Goal: Task Accomplishment & Management: Use online tool/utility

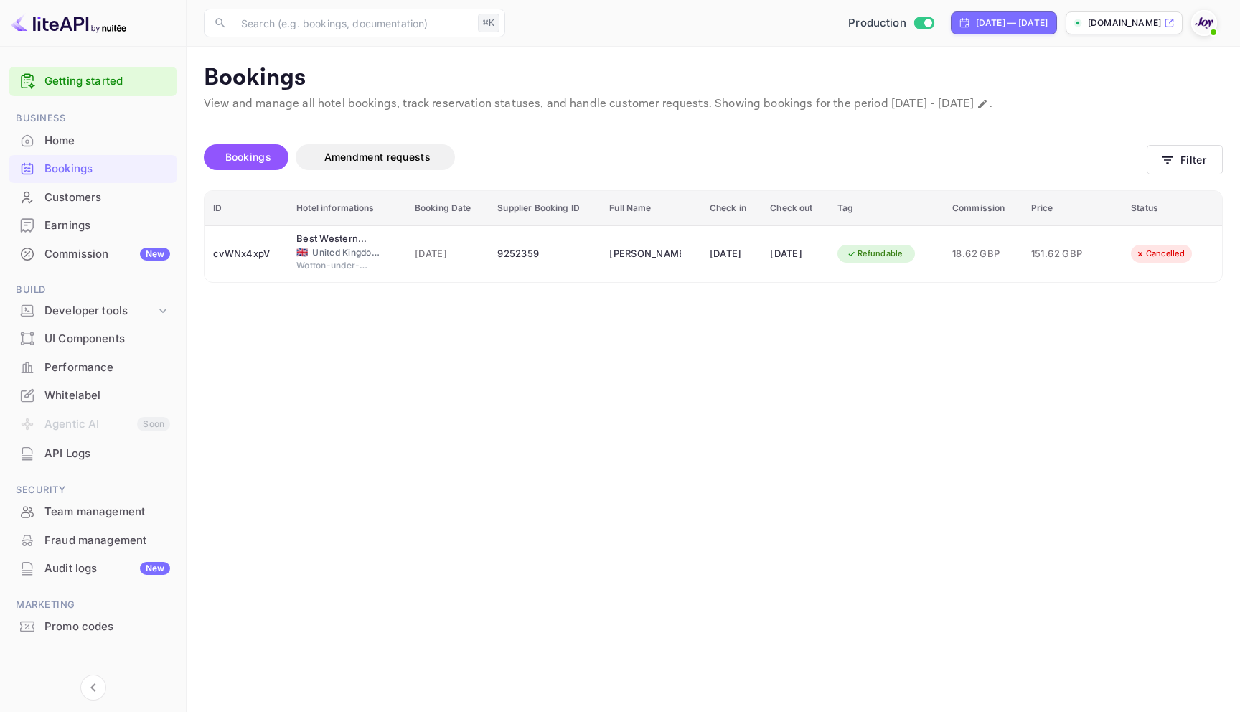
click at [62, 164] on div "Bookings" at bounding box center [107, 169] width 126 height 16
click at [1195, 158] on button "Filter" at bounding box center [1184, 159] width 76 height 29
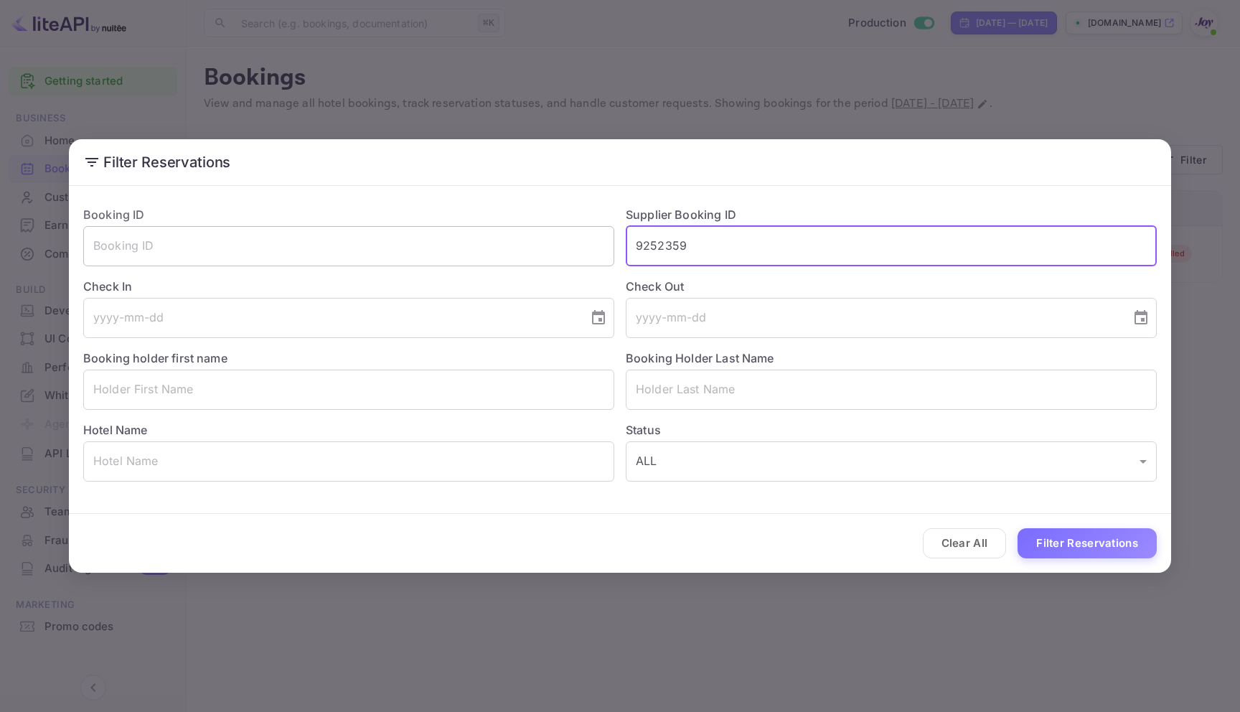
drag, startPoint x: 699, startPoint y: 242, endPoint x: 580, endPoint y: 235, distance: 119.3
click at [580, 235] on div "Booking ID ​ Supplier Booking ID 9252359 ​ Check In ​ Check Out ​ Booking holde…" at bounding box center [614, 337] width 1085 height 287
paste input "8772904"
type input "8772904"
click at [1103, 534] on button "Filter Reservations" at bounding box center [1086, 543] width 139 height 31
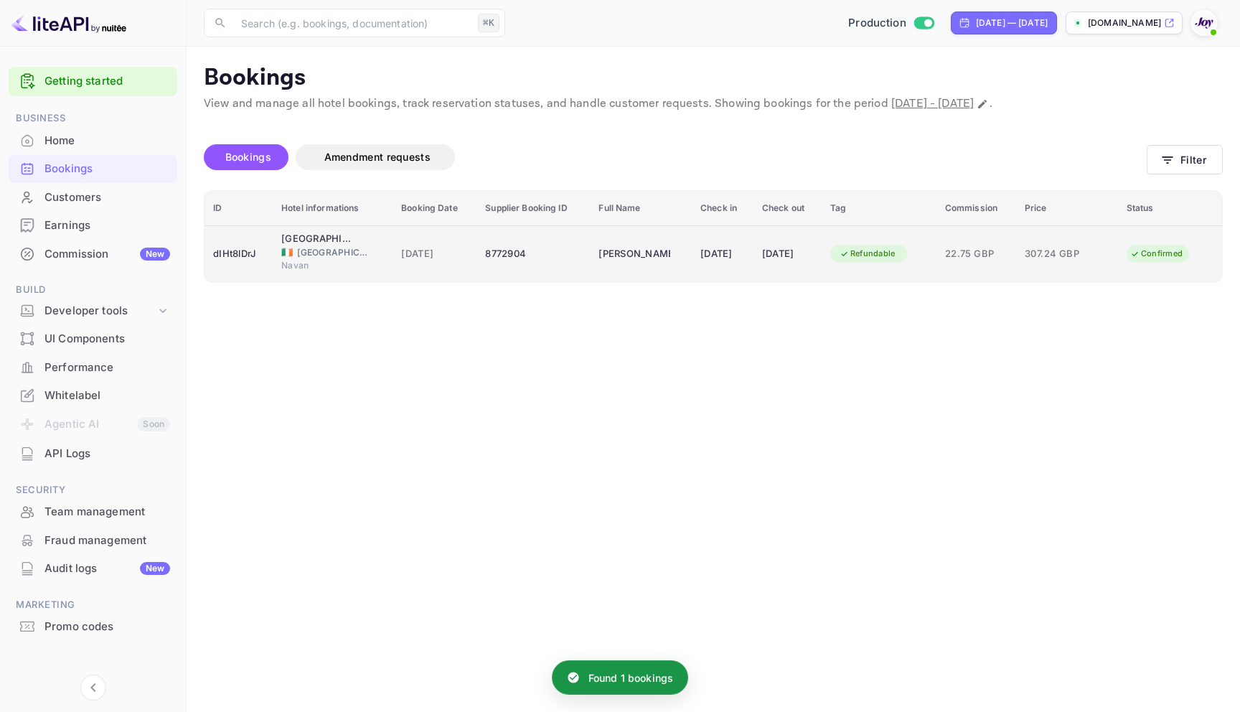
click at [524, 249] on div "8772904" at bounding box center [533, 253] width 96 height 23
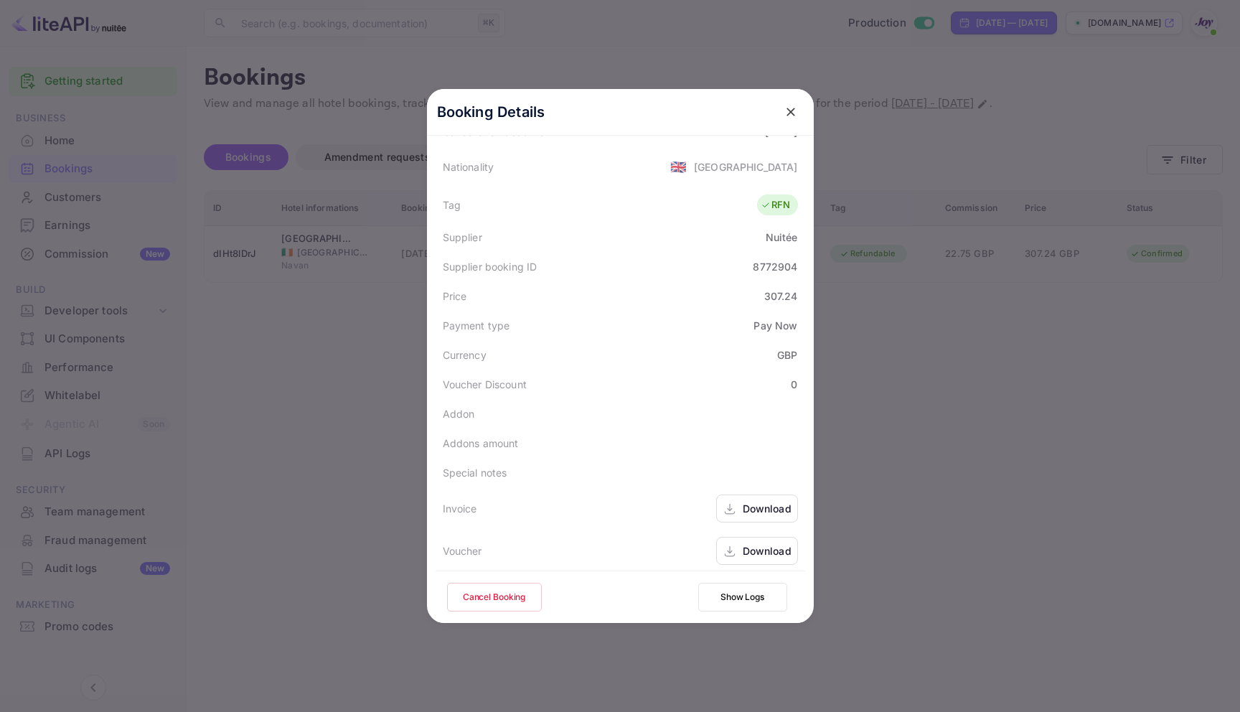
scroll to position [348, 0]
drag, startPoint x: 794, startPoint y: 288, endPoint x: 755, endPoint y: 288, distance: 39.5
click at [755, 288] on div "Price 307.24" at bounding box center [619, 288] width 369 height 29
copy div "307.24"
click at [783, 110] on icon "close" at bounding box center [790, 112] width 14 height 14
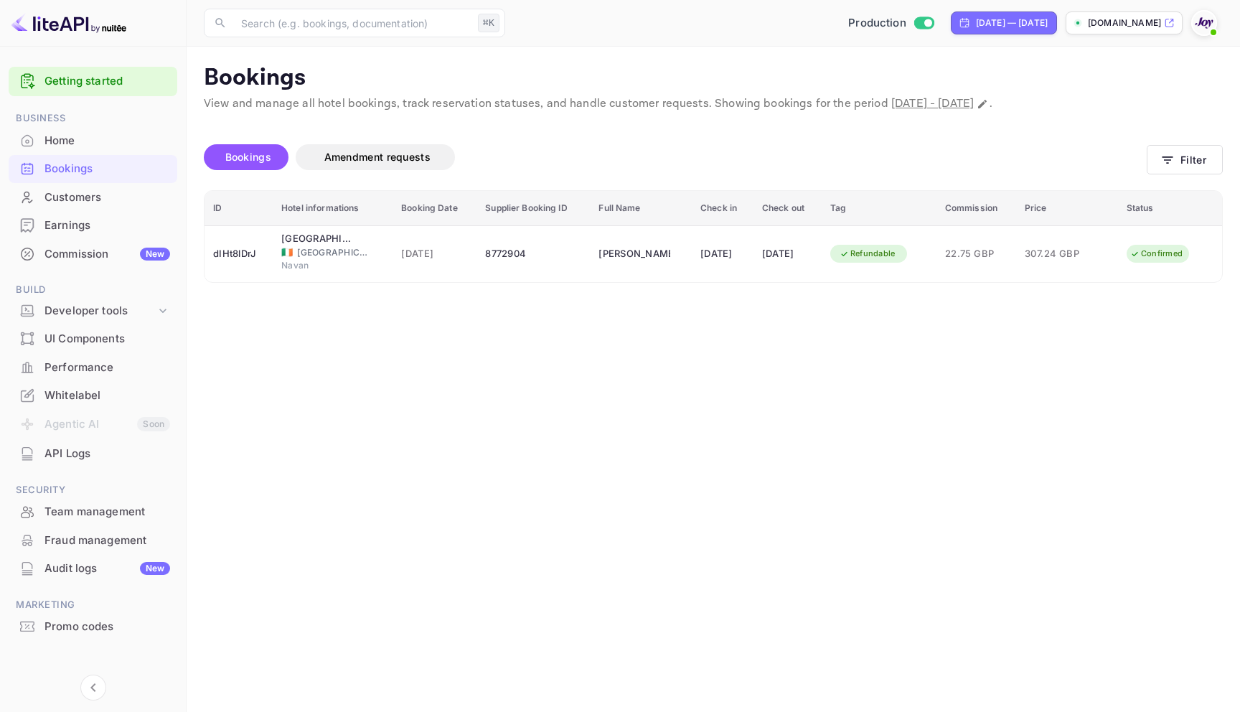
click at [102, 633] on div "Promo codes" at bounding box center [107, 626] width 126 height 16
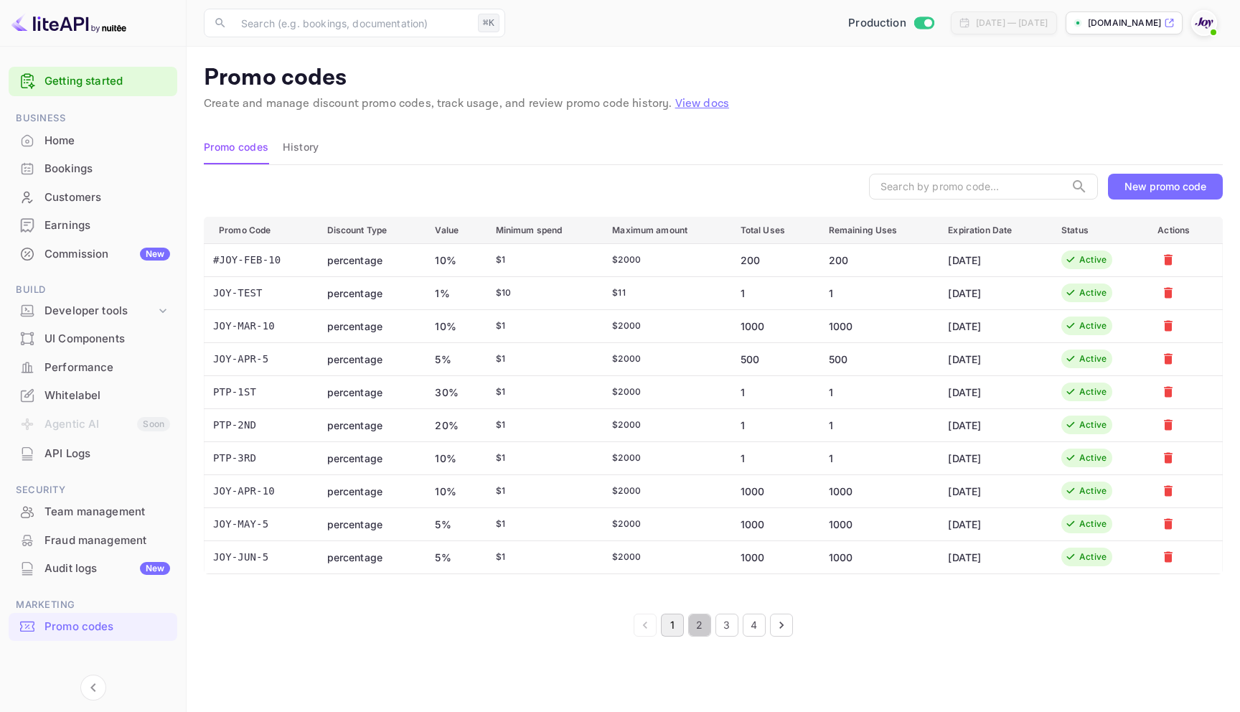
click at [689, 626] on button "2" at bounding box center [699, 624] width 23 height 23
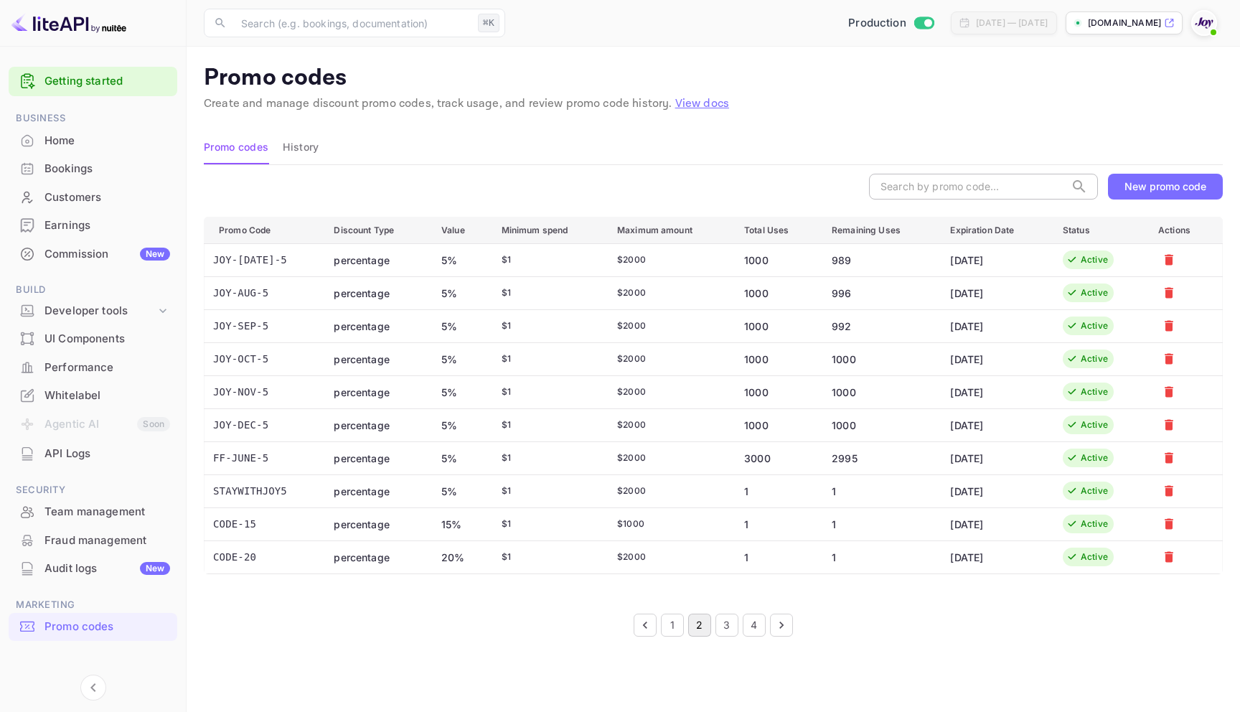
click at [994, 181] on input "text" at bounding box center [967, 187] width 196 height 26
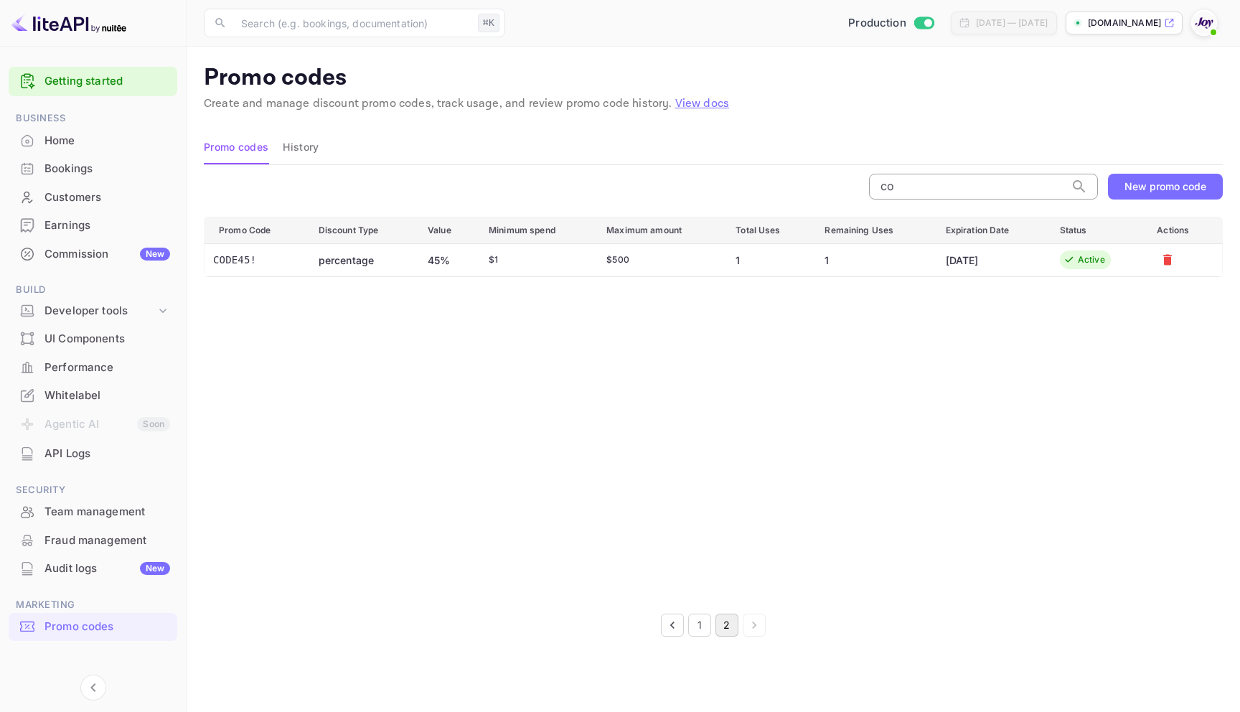
type input "c"
type input "C"
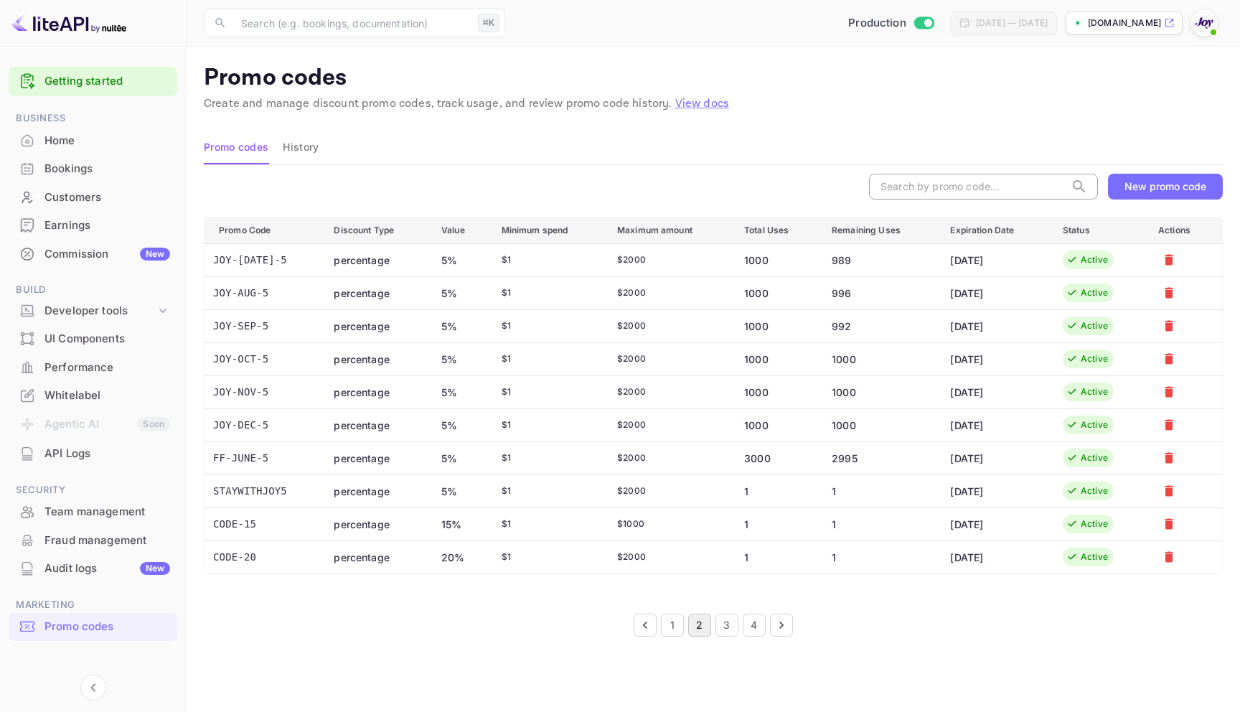
click at [1155, 192] on button "New promo code" at bounding box center [1165, 187] width 115 height 26
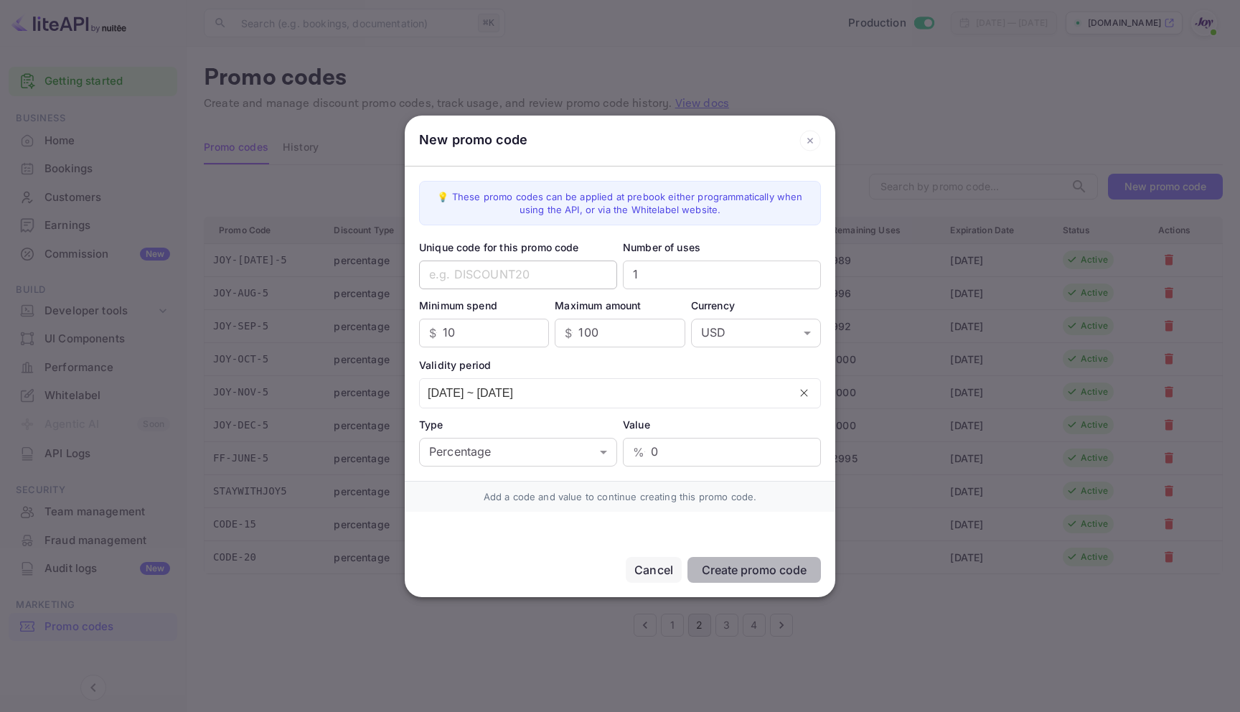
click at [532, 280] on input "text" at bounding box center [518, 274] width 198 height 29
type input "CODE15"
click at [486, 331] on input "10" at bounding box center [496, 332] width 106 height 29
type input "1"
click at [669, 336] on input "99" at bounding box center [631, 332] width 106 height 29
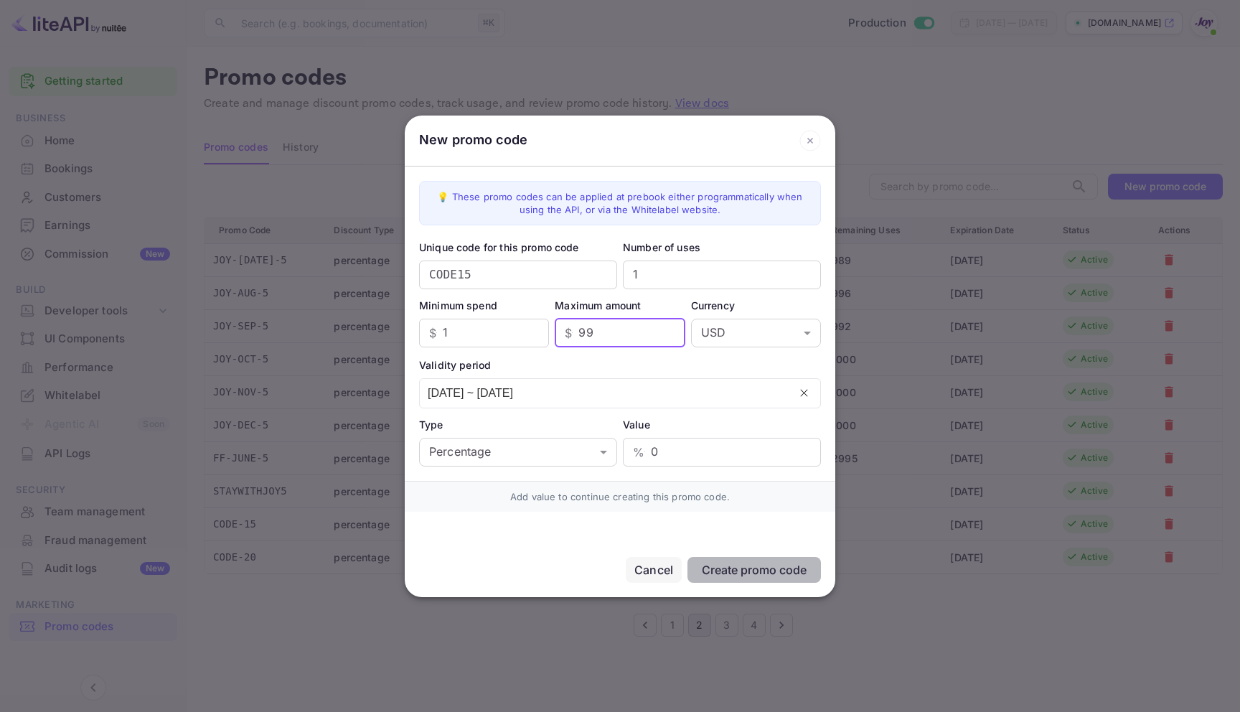
click at [610, 331] on input "99" at bounding box center [631, 332] width 106 height 29
type input "9"
type input "1000"
click at [723, 337] on body "Getting started Business Home Bookings Customers Earnings Commission New Build …" at bounding box center [620, 356] width 1240 height 712
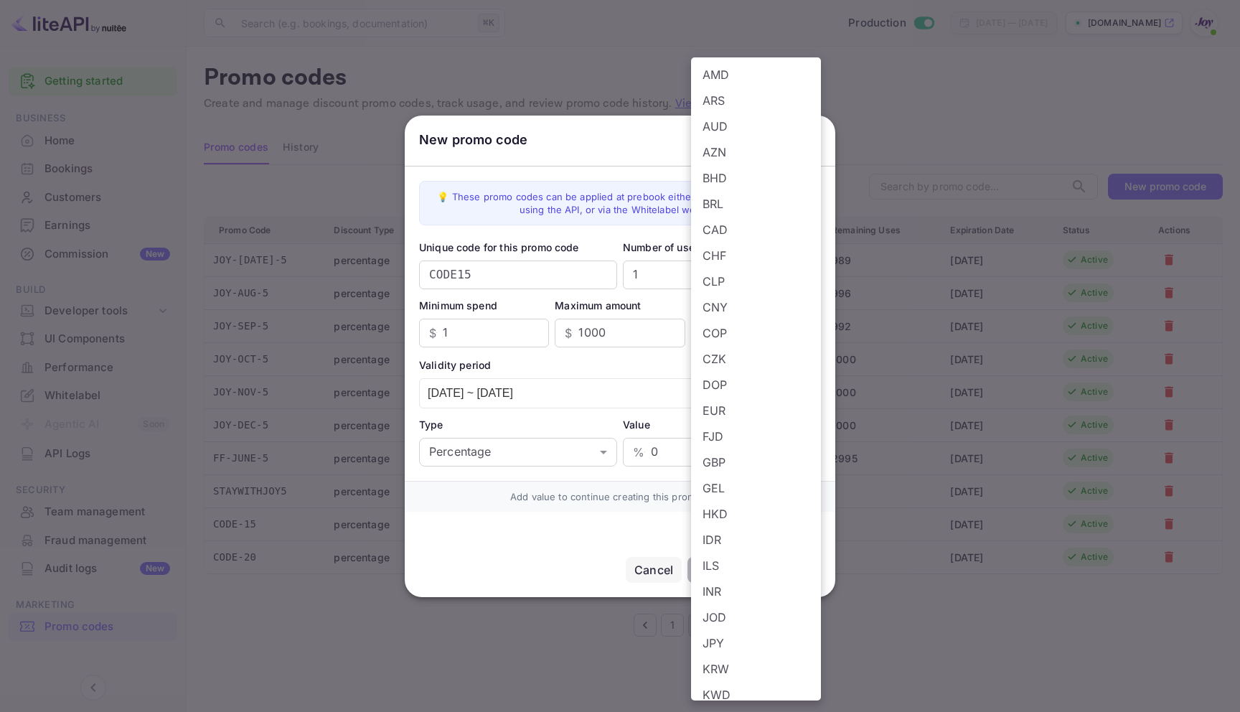
scroll to position [27, 0]
click at [724, 455] on li "GBP" at bounding box center [756, 462] width 130 height 26
type input "GBP"
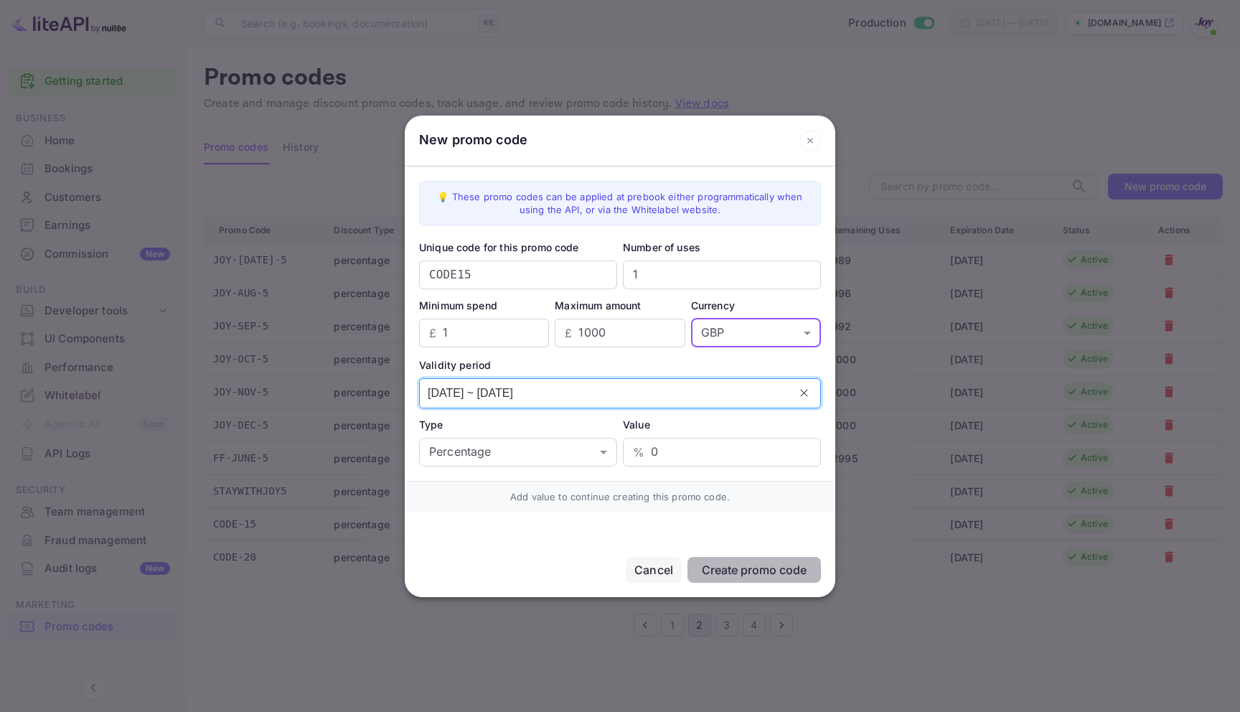
click at [494, 387] on input "[DATE] ~ [DATE]" at bounding box center [604, 393] width 369 height 29
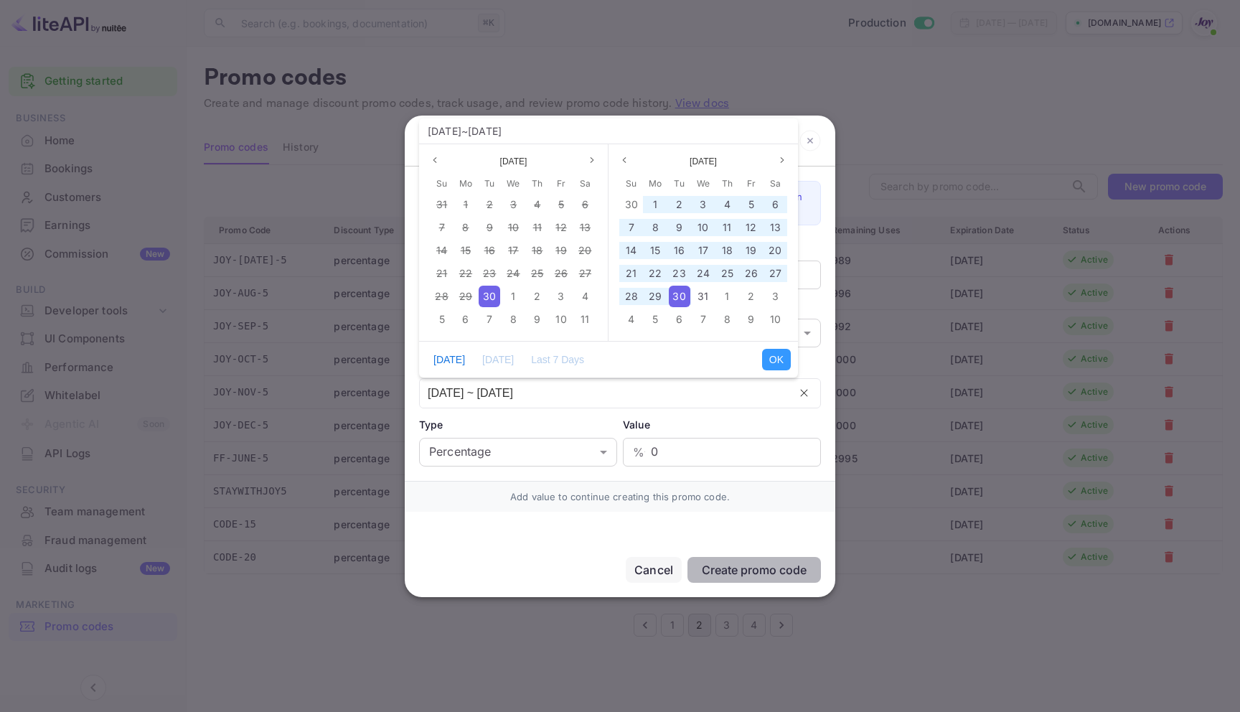
click at [493, 296] on span "30" at bounding box center [489, 296] width 13 height 12
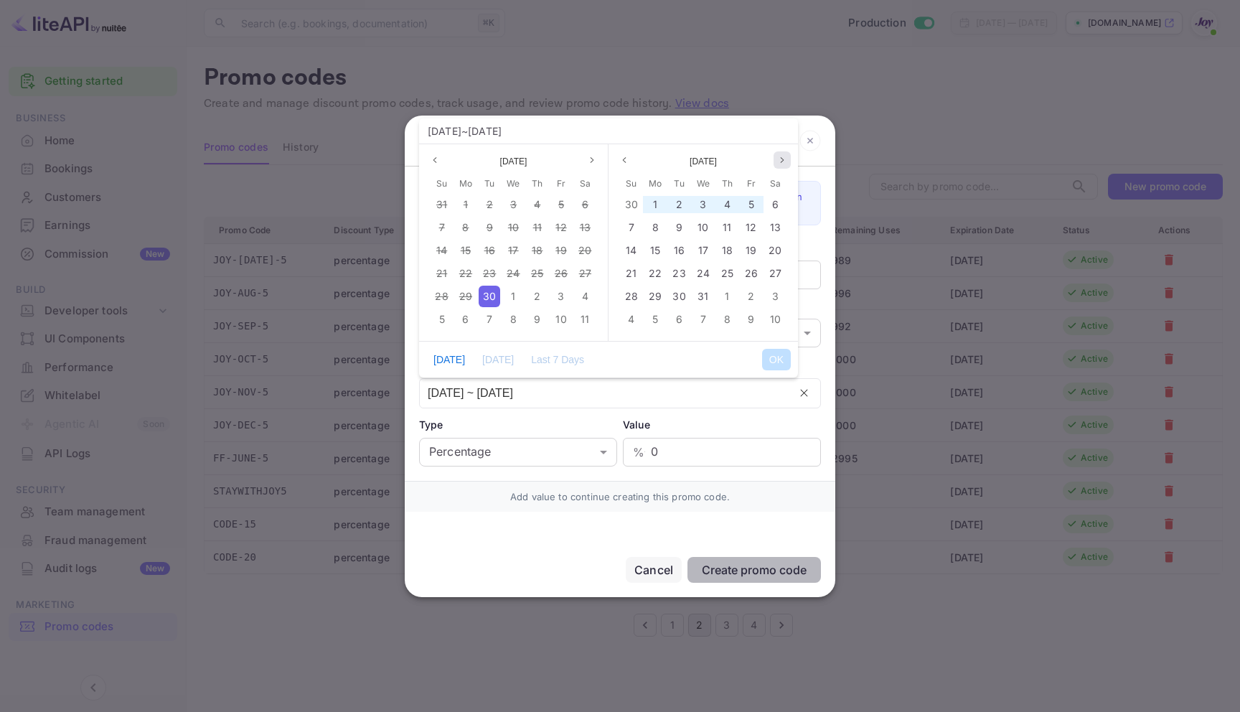
click at [783, 155] on button "Next month" at bounding box center [781, 159] width 17 height 17
click at [621, 163] on icon "page previous" at bounding box center [624, 160] width 9 height 9
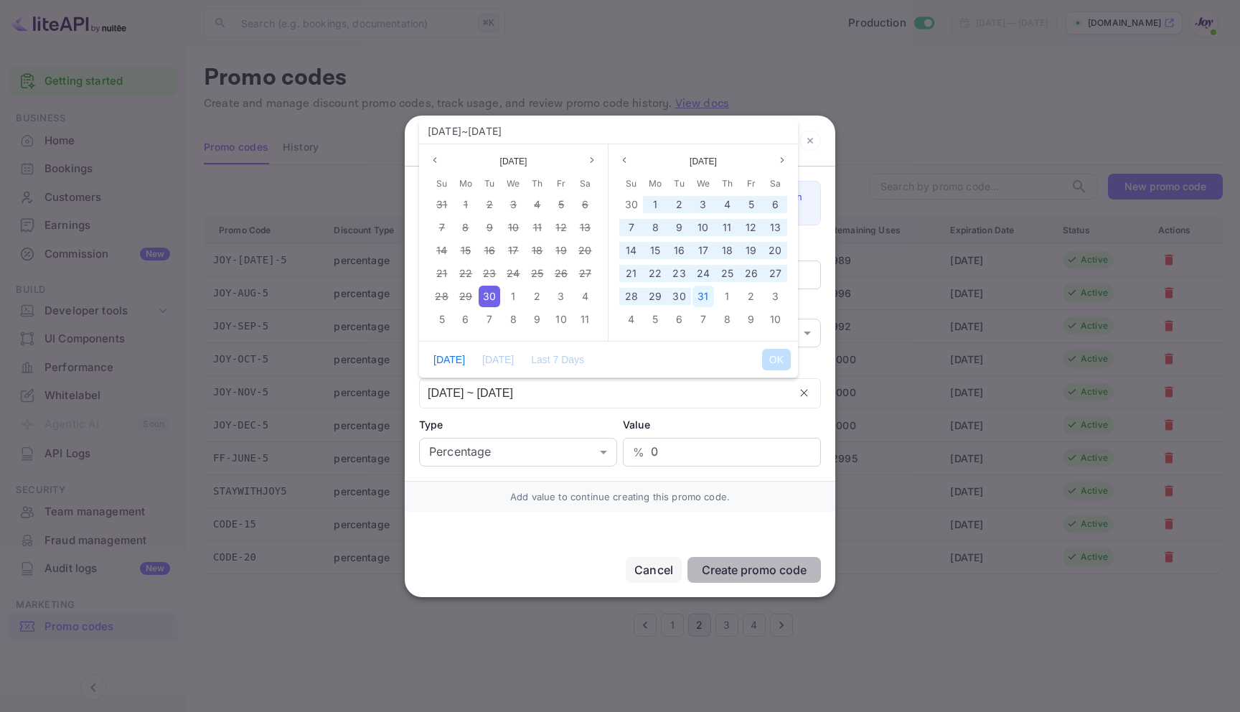
click at [706, 290] on span "31" at bounding box center [702, 296] width 11 height 12
click at [770, 357] on button "OK" at bounding box center [776, 360] width 29 height 22
type input "[DATE] ~ [DATE]"
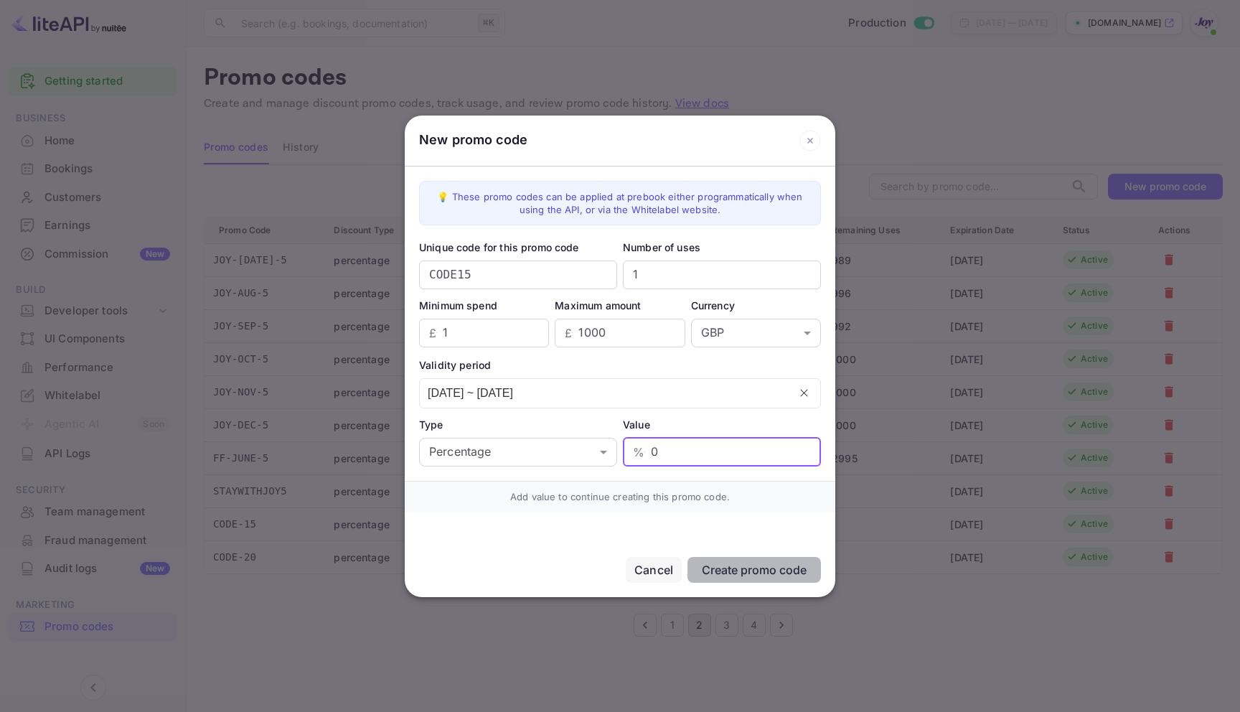
click at [690, 453] on input "0" at bounding box center [736, 452] width 170 height 29
type input "15"
click at [779, 580] on button "Create promo code" at bounding box center [753, 570] width 133 height 26
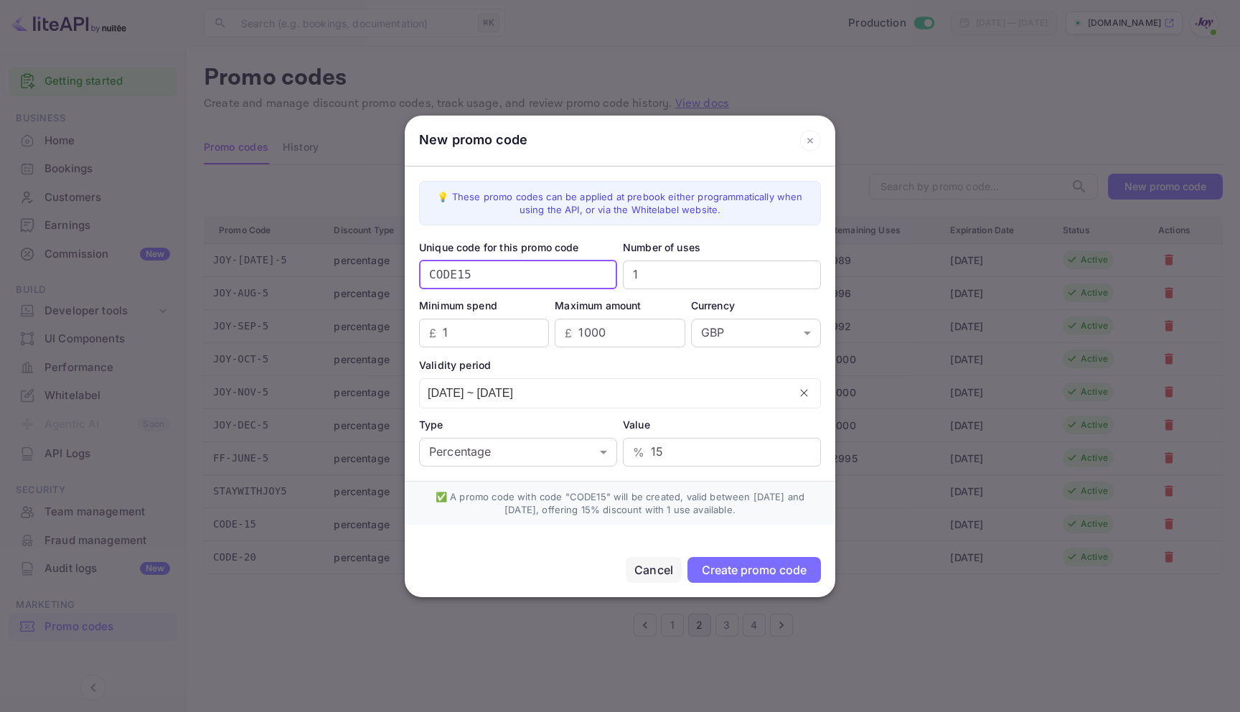
click at [478, 283] on input "CODE15" at bounding box center [518, 274] width 198 height 29
click at [754, 563] on div "Create promo code" at bounding box center [754, 569] width 105 height 14
click at [463, 268] on input "CODE15" at bounding box center [518, 274] width 198 height 29
click at [486, 278] on input "CODE15" at bounding box center [518, 274] width 198 height 29
type input "CODE15!"
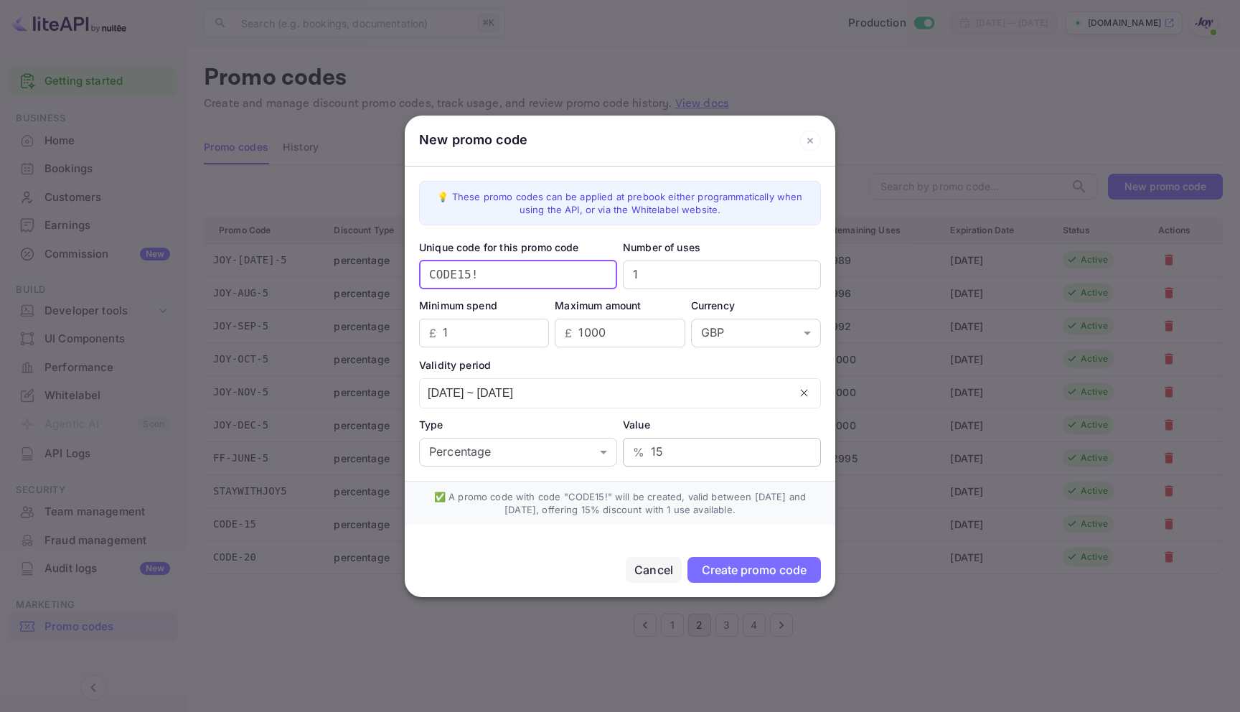
click at [685, 451] on input "15" at bounding box center [736, 452] width 170 height 29
click at [512, 337] on input "1" at bounding box center [496, 332] width 106 height 29
click at [631, 336] on input "1000" at bounding box center [631, 332] width 106 height 29
click at [780, 567] on div "Create promo code" at bounding box center [754, 569] width 105 height 14
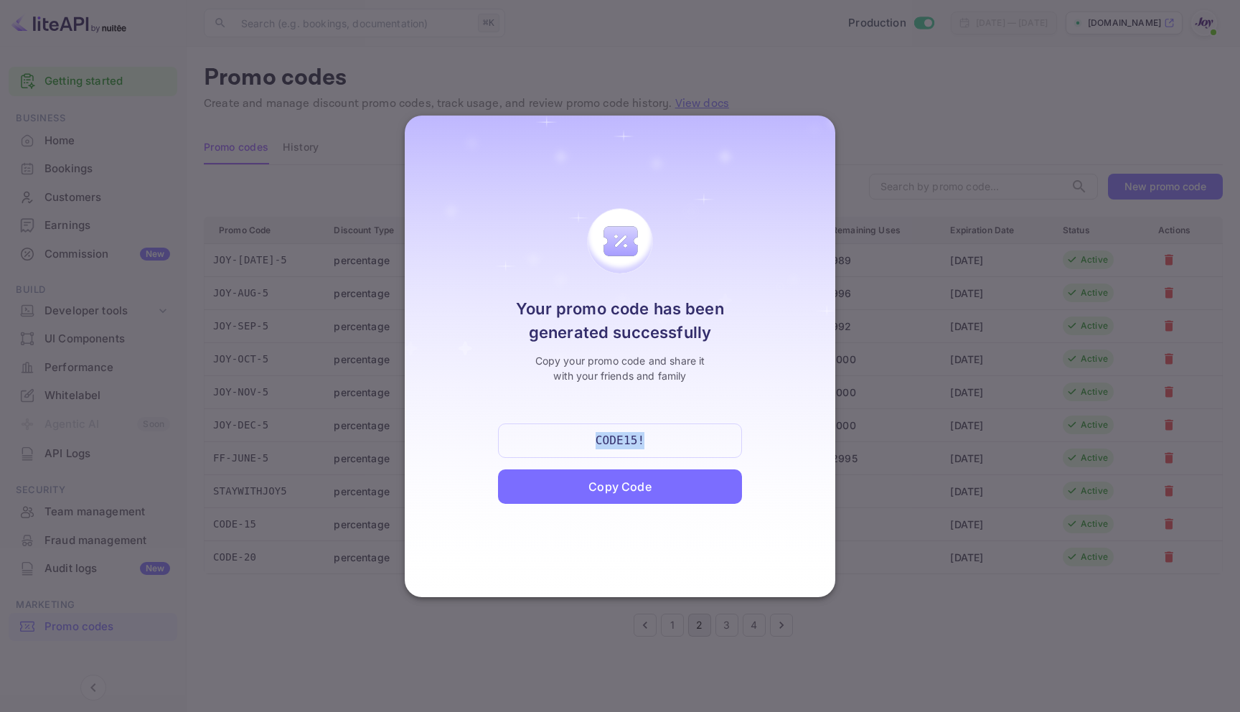
drag, startPoint x: 653, startPoint y: 440, endPoint x: 557, endPoint y: 433, distance: 96.3
click at [557, 433] on div "CODE15!" at bounding box center [620, 440] width 244 height 34
click at [621, 488] on div "Copy Code" at bounding box center [619, 486] width 62 height 17
